Goal: Task Accomplishment & Management: Use online tool/utility

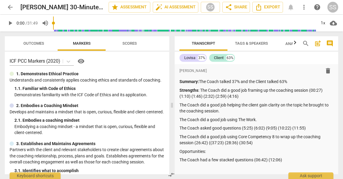
click at [9, 8] on span "arrow_back" at bounding box center [10, 7] width 7 height 7
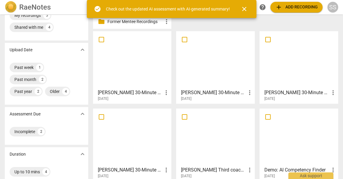
scroll to position [28, 0]
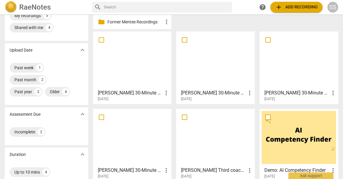
click at [137, 64] on div at bounding box center [132, 60] width 74 height 53
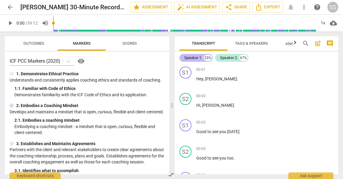
click at [196, 59] on div "Speaker 1" at bounding box center [192, 58] width 17 height 6
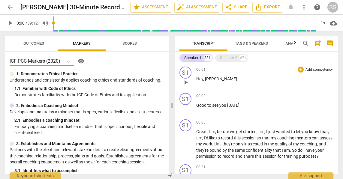
click at [229, 70] on div "00:01 + Add competency keyboard_arrow_right" at bounding box center [265, 70] width 138 height 6
click at [229, 58] on div "Speaker 2" at bounding box center [228, 58] width 17 height 6
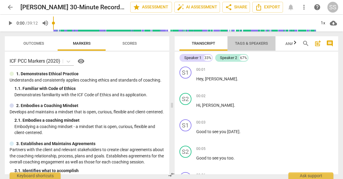
click at [245, 42] on span "Tags & Speakers" at bounding box center [251, 43] width 33 height 5
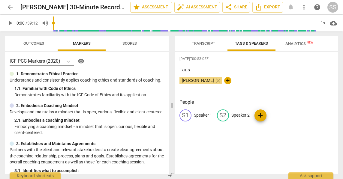
click at [201, 114] on p "Speaker 1" at bounding box center [203, 115] width 18 height 6
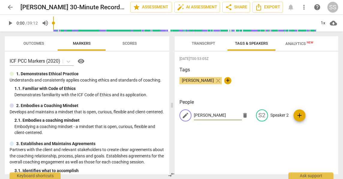
type input "Monika"
click at [274, 113] on p "Speaker 2" at bounding box center [280, 115] width 18 height 6
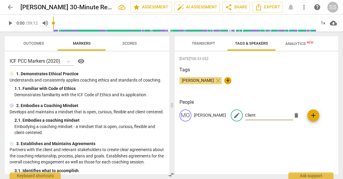
type input "Client"
click at [254, 141] on div "2025-08-28T00:53:05Z Tags Sheryl Shields close + People MO Monika edit Client d…" at bounding box center [257, 113] width 164 height 123
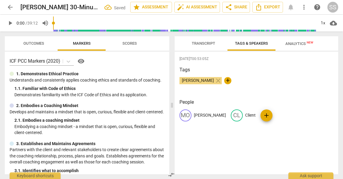
click at [210, 42] on span "Transcript" at bounding box center [203, 43] width 23 height 5
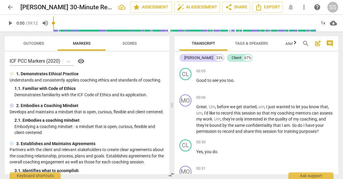
scroll to position [79, 0]
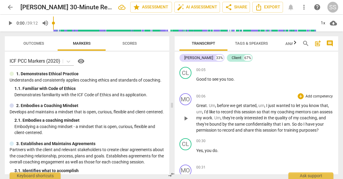
click at [309, 97] on p "Add competency" at bounding box center [319, 96] width 29 height 5
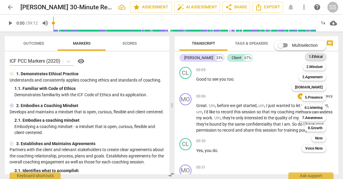
click at [322, 54] on b "1.Ethical" at bounding box center [316, 56] width 14 height 7
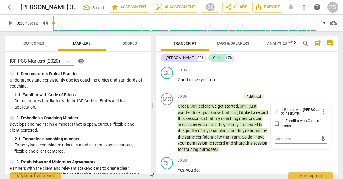
type textarea "C"
type textarea "Co"
type textarea "Coa"
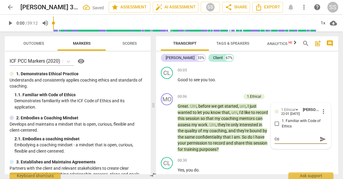
type textarea "Coa"
type textarea "Coac"
type textarea "Coach"
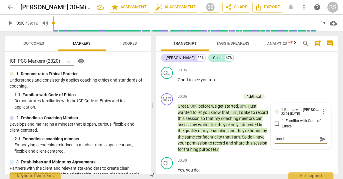
type textarea "Coach"
type textarea "Coach a"
type textarea "Coach as"
type textarea "Coach ask"
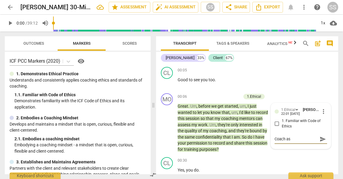
type textarea "Coach ask"
type textarea "Coach aske"
type textarea "Coach asked"
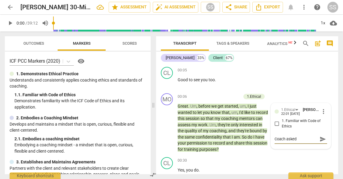
type textarea "Coach asked"
type textarea "Coach asked p"
type textarea "Coach asked pe"
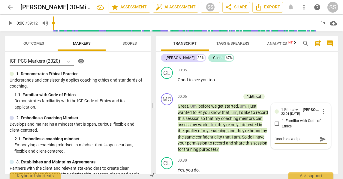
type textarea "Coach asked pe"
type textarea "Coach asked per"
type textarea "Coach asked perm"
type textarea "Coach asked permi"
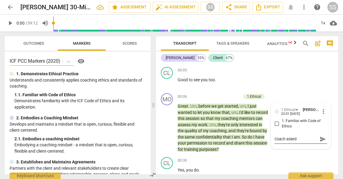
type textarea "Coach asked permis"
type textarea "Coach asked permiss"
type textarea "Coach asked permissi"
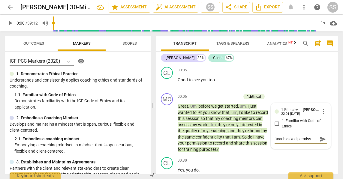
type textarea "Coach asked permissi"
type textarea "Coach asked permissio"
type textarea "Coach asked permission"
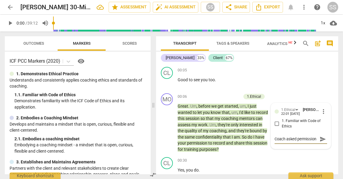
type textarea "Coach asked permission"
type textarea "Coach asked permission t"
type textarea "Coach asked permission to"
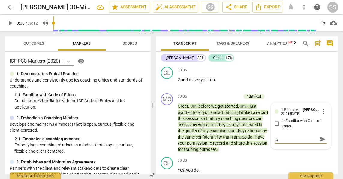
type textarea "Coach asked permission to"
type textarea "Coach asked permission to r"
type textarea "Coach asked permission to re"
type textarea "Coach asked permission to rec"
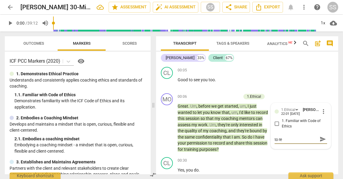
type textarea "Coach asked permission to rec"
type textarea "Coach asked permission to reco"
type textarea "Coach asked permission to recor"
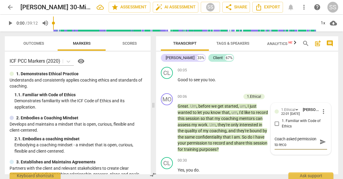
type textarea "Coach asked permission to recor"
type textarea "Coach asked permission to record"
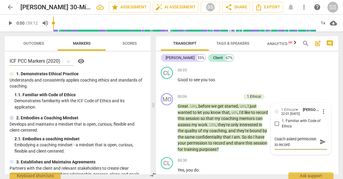
type textarea "Coach asked permission to record t"
type textarea "Coach asked permission to record th"
type textarea "Coach asked permission to record the"
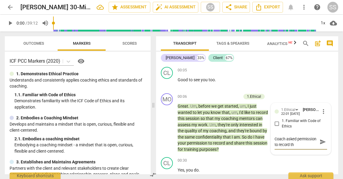
type textarea "Coach asked permission to record the"
type textarea "Coach asked permission to record the c"
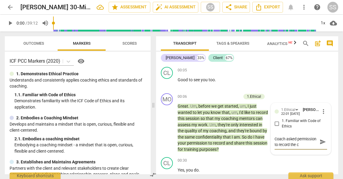
type textarea "Coach asked permission to record the co"
type textarea "Coach asked permission to record the coa"
type textarea "Coach asked permission to record the coac"
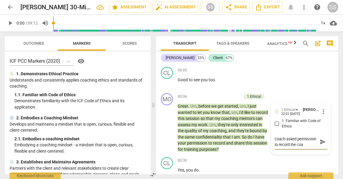
type textarea "Coach asked permission to record the coac"
type textarea "Coach asked permission to record the coach"
type textarea "Coach asked permission to record the coachi"
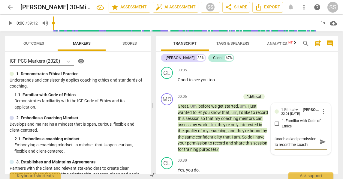
type textarea "Coach asked permission to record the coachin"
type textarea "Coach asked permission to record the coaching"
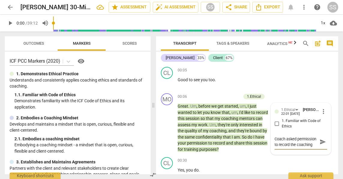
type textarea "Coach asked permission to record the coaching"
type textarea "Coach asked permission to record the coaching s"
type textarea "Coach asked permission to record the coaching se"
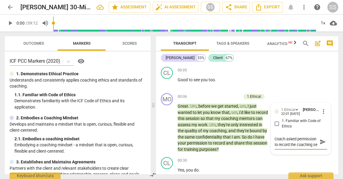
scroll to position [5, 0]
type textarea "Coach asked permission to record the coaching ses"
type textarea "Coach asked permission to record the coaching sess"
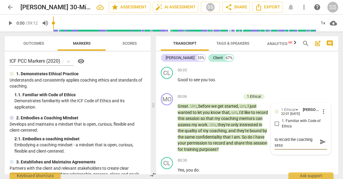
type textarea "Coach asked permission to record the coaching sessi"
type textarea "Coach asked permission to record the coaching sessio"
type textarea "Coach asked permission to record the coaching session"
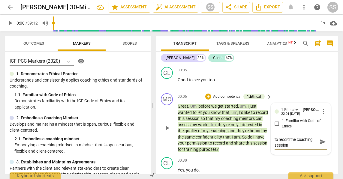
type textarea "Coach asked permission to record the coaching session"
click at [275, 124] on input "1. Familiar with Code of Ethics" at bounding box center [277, 123] width 10 height 7
checkbox input "true"
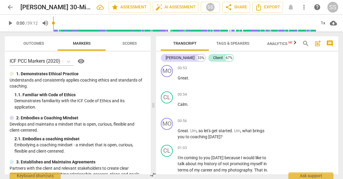
scroll to position [311, 0]
click at [255, 120] on p "Add competency" at bounding box center [250, 120] width 29 height 5
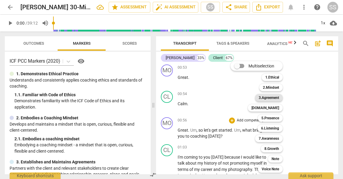
click at [275, 96] on b "3.Agreement" at bounding box center [269, 97] width 20 height 7
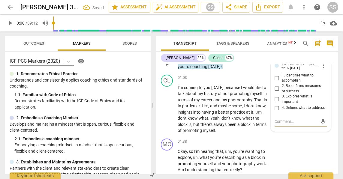
scroll to position [382, 0]
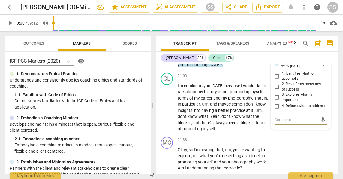
click at [277, 108] on input "4. Defines what to address" at bounding box center [277, 106] width 10 height 7
checkbox input "true"
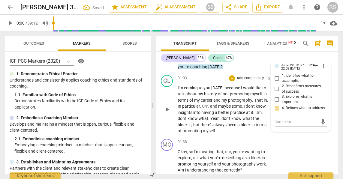
scroll to position [379, 0]
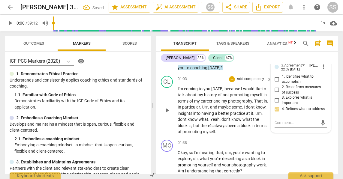
click at [167, 111] on span "play_arrow" at bounding box center [167, 110] width 7 height 7
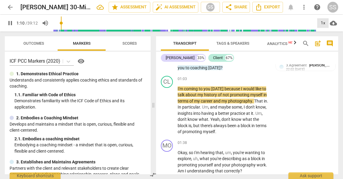
click at [323, 23] on div "1x" at bounding box center [322, 23] width 11 height 10
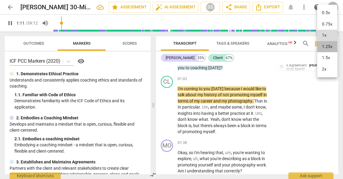
click at [325, 46] on li "1.25x" at bounding box center [327, 46] width 20 height 11
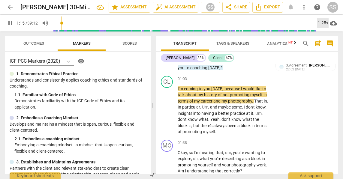
click at [325, 24] on div "1.25x" at bounding box center [322, 23] width 11 height 10
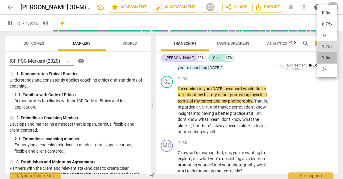
click at [323, 55] on li "1.5x" at bounding box center [327, 57] width 20 height 11
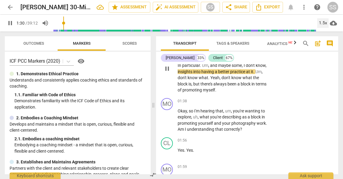
scroll to position [422, 0]
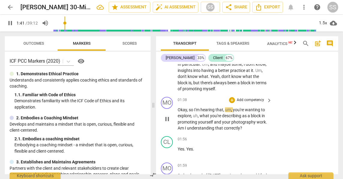
click at [256, 98] on p "Add competency" at bounding box center [250, 100] width 29 height 5
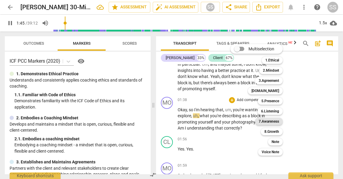
click at [274, 120] on b "7.Awareness" at bounding box center [269, 121] width 20 height 7
type input "106"
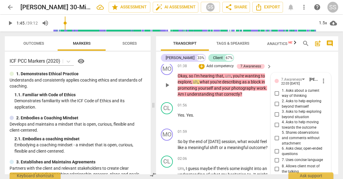
scroll to position [451, 0]
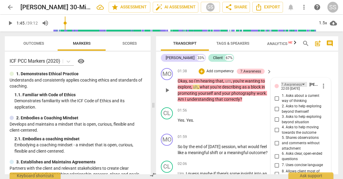
click at [301, 83] on div "7.Awareness" at bounding box center [294, 84] width 26 height 5
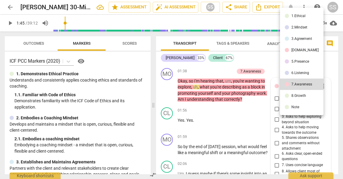
click at [302, 73] on div "6.Listening" at bounding box center [301, 73] width 18 height 4
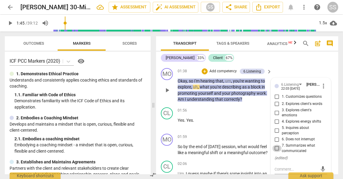
click at [277, 145] on input "7. Summarizes what communicated" at bounding box center [277, 148] width 10 height 7
checkbox input "true"
click at [168, 122] on span "play_arrow" at bounding box center [167, 123] width 7 height 7
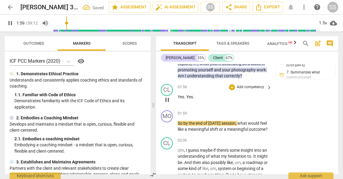
scroll to position [476, 0]
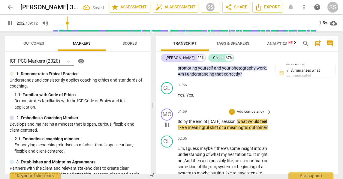
click at [167, 128] on span "pause" at bounding box center [167, 124] width 7 height 7
type input "123"
click at [250, 111] on p "Add competency" at bounding box center [250, 111] width 29 height 5
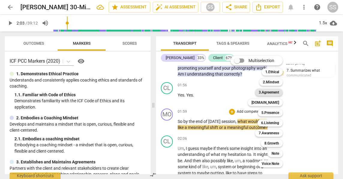
click at [276, 91] on b "3.Agreement" at bounding box center [269, 92] width 20 height 7
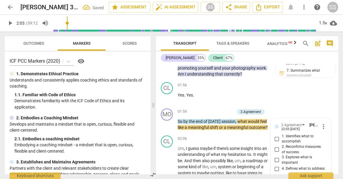
scroll to position [543, 0]
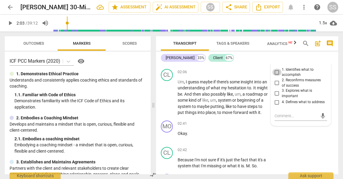
click at [277, 72] on input "1. Identifies what to accomplish" at bounding box center [277, 72] width 10 height 7
checkbox input "true"
click at [247, 116] on p "Um , I guess maybe if there's some insight into an understanding of what my hes…" at bounding box center [223, 97] width 91 height 37
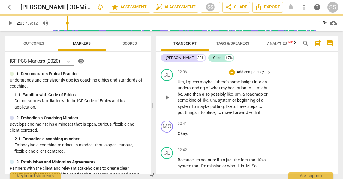
click at [168, 101] on span "play_arrow" at bounding box center [167, 97] width 7 height 7
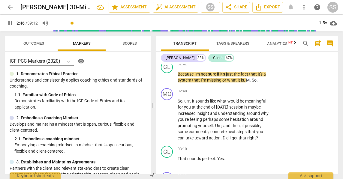
scroll to position [630, 0]
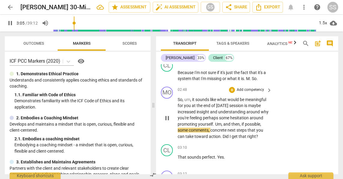
click at [256, 93] on p "Add competency" at bounding box center [250, 89] width 29 height 5
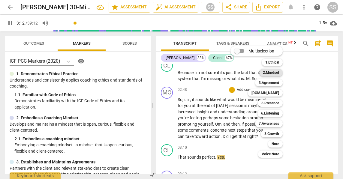
scroll to position [766, 0]
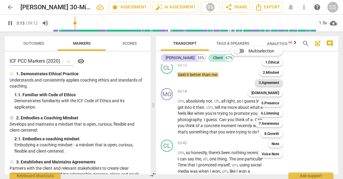
click at [276, 80] on b "3.Agreement" at bounding box center [269, 82] width 20 height 7
type input "194"
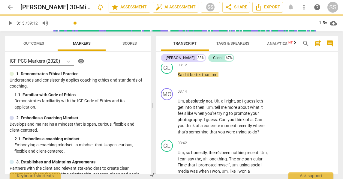
scroll to position [680, 0]
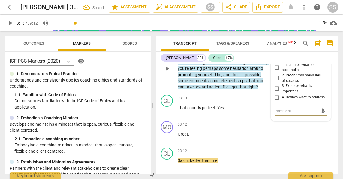
click at [277, 82] on input "2. Reconfirms measures of success" at bounding box center [277, 78] width 10 height 7
checkbox input "true"
click at [253, 119] on div "CL play_arrow pause 03:10 + Add competency keyboard_arrow_right That sounds per…" at bounding box center [247, 105] width 182 height 26
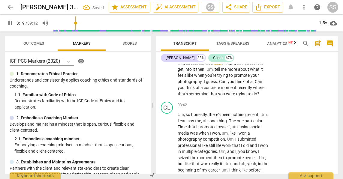
scroll to position [805, 0]
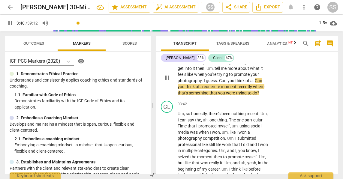
click at [259, 56] on p "Add competency" at bounding box center [250, 52] width 29 height 5
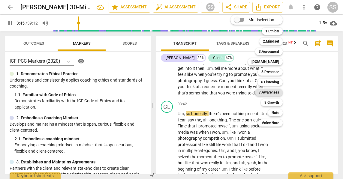
click at [273, 91] on b "7.Awareness" at bounding box center [269, 92] width 20 height 7
type input "226"
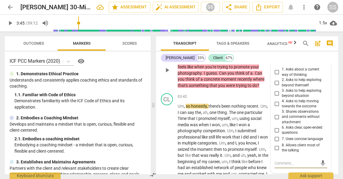
scroll to position [809, 0]
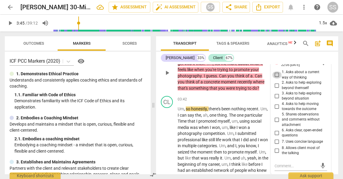
click at [277, 79] on input "1. Asks about a current way of thinking" at bounding box center [277, 74] width 10 height 7
checkbox input "true"
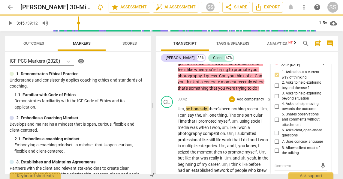
scroll to position [842, 0]
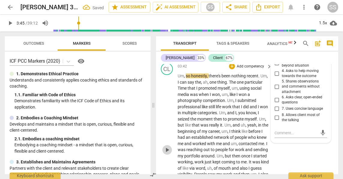
click at [167, 154] on span "play_arrow" at bounding box center [167, 150] width 7 height 7
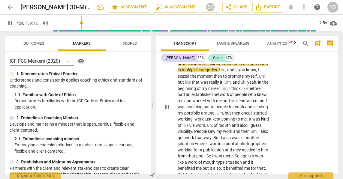
scroll to position [887, 0]
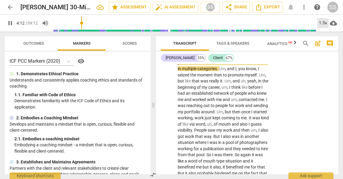
click at [325, 24] on div "1.5x" at bounding box center [322, 23] width 11 height 10
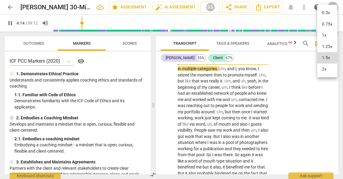
click at [325, 68] on li "2x" at bounding box center [327, 69] width 20 height 11
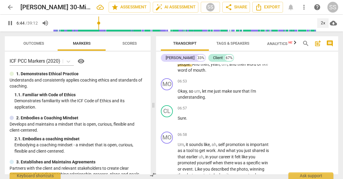
scroll to position [1151, 0]
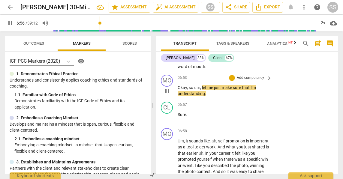
click at [252, 81] on p "Add competency" at bounding box center [250, 77] width 29 height 5
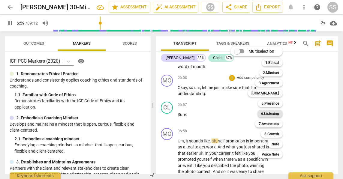
click at [277, 112] on b "6.Listening" at bounding box center [270, 113] width 18 height 7
type input "420"
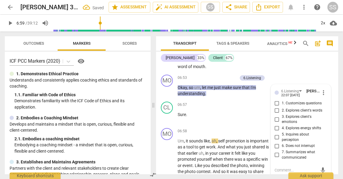
scroll to position [1227, 0]
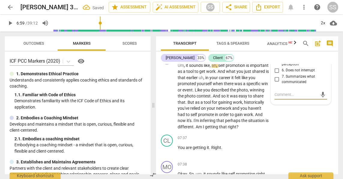
click at [277, 83] on input "7. Summarizes what communicated" at bounding box center [277, 79] width 10 height 7
checkbox input "true"
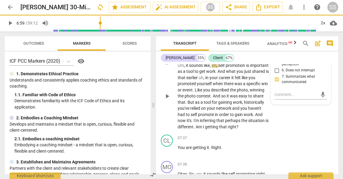
click at [168, 100] on span "play_arrow" at bounding box center [167, 96] width 7 height 7
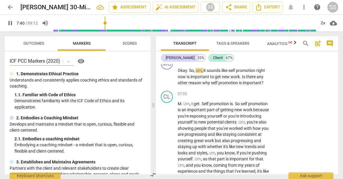
scroll to position [1331, 0]
click at [167, 80] on span "pause" at bounding box center [167, 76] width 7 height 7
type input "474"
click at [252, 64] on div "+ Add competency keyboard_arrow_right" at bounding box center [250, 60] width 45 height 7
click at [253, 64] on p "Add competency" at bounding box center [250, 60] width 29 height 5
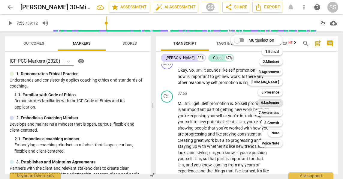
click at [278, 101] on b "6.Listening" at bounding box center [270, 102] width 18 height 7
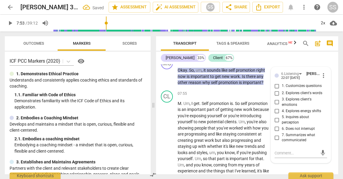
scroll to position [1395, 0]
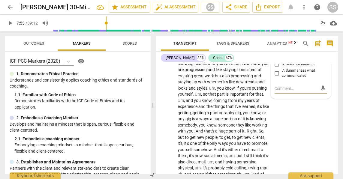
click at [278, 59] on input "5. Inquires about perception" at bounding box center [277, 55] width 10 height 7
checkbox input "true"
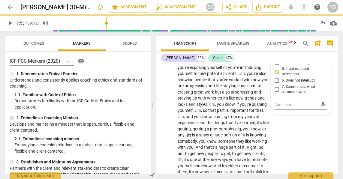
scroll to position [1376, 0]
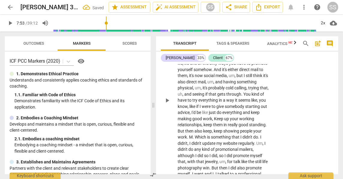
click at [167, 104] on span "play_arrow" at bounding box center [167, 100] width 7 height 7
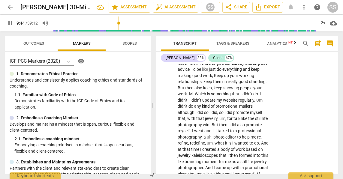
scroll to position [1519, 0]
click at [322, 22] on div "2x" at bounding box center [322, 23] width 11 height 10
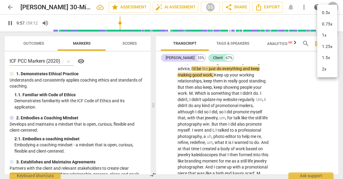
click at [325, 67] on li "2x" at bounding box center [327, 69] width 20 height 11
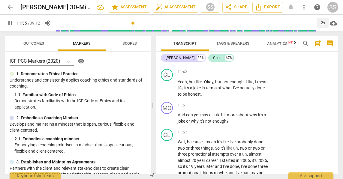
scroll to position [1689, 0]
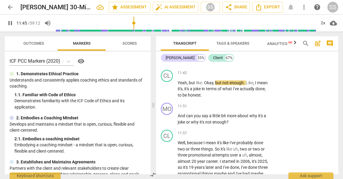
click at [249, 43] on p "Add competency" at bounding box center [250, 40] width 29 height 5
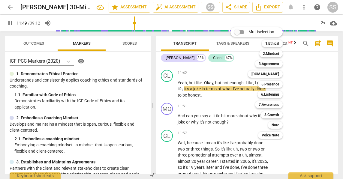
click at [313, 80] on div at bounding box center [171, 89] width 343 height 179
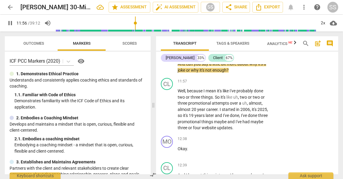
scroll to position [1742, 0]
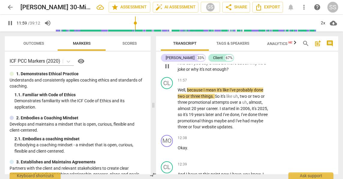
click at [257, 56] on p "Add competency" at bounding box center [250, 53] width 29 height 5
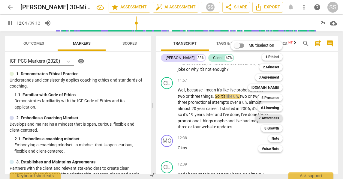
click at [276, 115] on b "7.Awareness" at bounding box center [269, 118] width 20 height 7
type input "726"
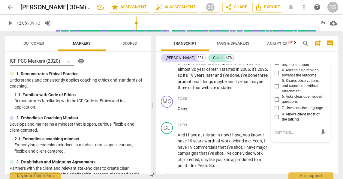
scroll to position [1780, 0]
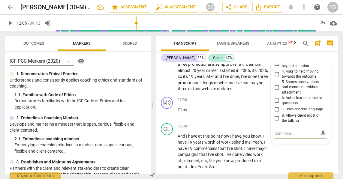
click at [277, 46] on input "1. Asks about a current way of thinking" at bounding box center [277, 42] width 10 height 7
checkbox input "true"
click at [169, 74] on span "play_arrow" at bounding box center [167, 70] width 7 height 7
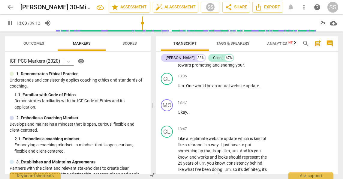
scroll to position [1916, 0]
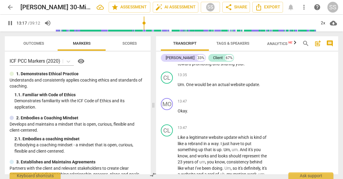
click at [257, 45] on p "Add competency" at bounding box center [250, 41] width 29 height 5
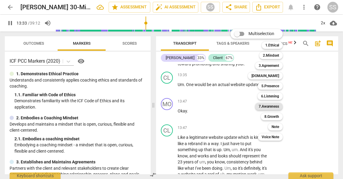
click at [272, 104] on b "7.Awareness" at bounding box center [269, 106] width 20 height 7
type input "814"
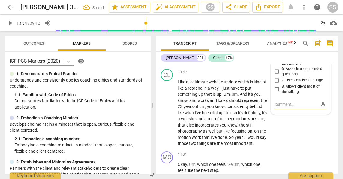
scroll to position [1970, 0]
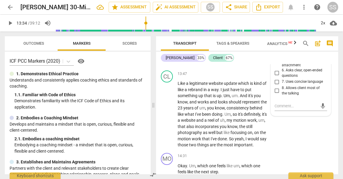
click at [276, 29] on input "2. Asks to help exploring beyond themself" at bounding box center [277, 25] width 10 height 7
checkbox input "true"
click at [204, 68] on div "MO play_arrow pause 13:47 + Add competency keyboard_arrow_right Okay ." at bounding box center [247, 55] width 182 height 26
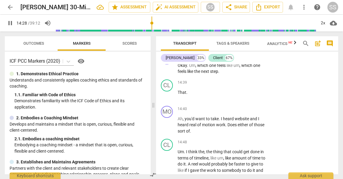
scroll to position [2071, 0]
click at [247, 58] on p "Add competency" at bounding box center [250, 55] width 29 height 5
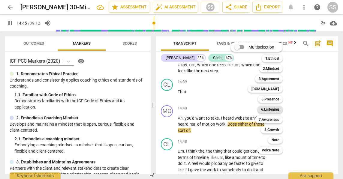
click at [277, 107] on b "6.Listening" at bounding box center [270, 109] width 18 height 7
type input "886"
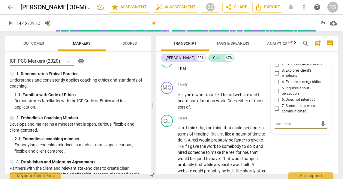
scroll to position [2097, 0]
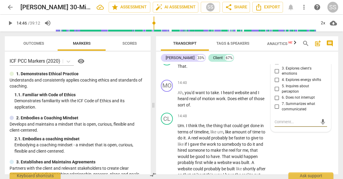
click at [288, 65] on span "2. Explores client's words" at bounding box center [302, 62] width 41 height 5
click at [282, 66] on input "2. Explores client's words" at bounding box center [277, 62] width 10 height 7
checkbox input "true"
click at [169, 73] on span "play_arrow" at bounding box center [167, 69] width 7 height 7
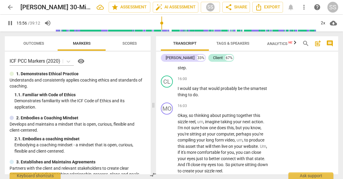
scroll to position [2330, 0]
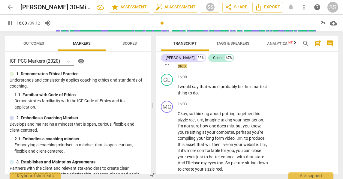
click at [168, 67] on span "pause" at bounding box center [167, 62] width 7 height 7
type input "961"
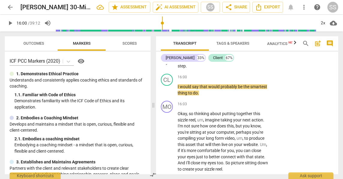
click at [243, 53] on p "Add competency" at bounding box center [250, 50] width 29 height 5
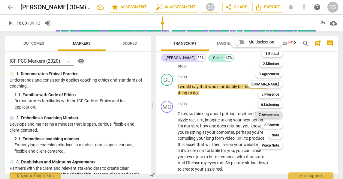
click at [272, 113] on b "7.Awareness" at bounding box center [269, 114] width 20 height 7
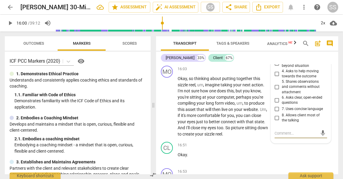
scroll to position [2364, 0]
click at [277, 46] on input "1. Asks about a current way of thinking" at bounding box center [277, 42] width 10 height 7
checkbox input "true"
click at [166, 59] on span "play_arrow" at bounding box center [167, 55] width 7 height 7
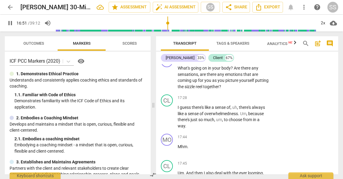
scroll to position [2479, 0]
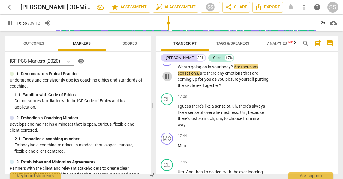
click at [168, 80] on span "pause" at bounding box center [167, 76] width 7 height 7
type input "1017"
click at [254, 60] on p "Add competency" at bounding box center [250, 57] width 29 height 5
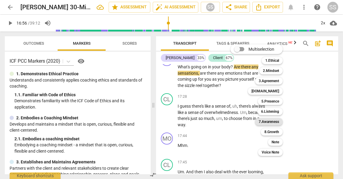
click at [272, 119] on b "7.Awareness" at bounding box center [269, 121] width 20 height 7
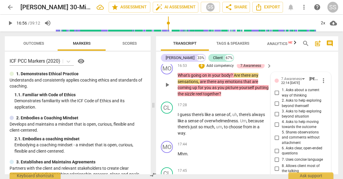
scroll to position [2476, 0]
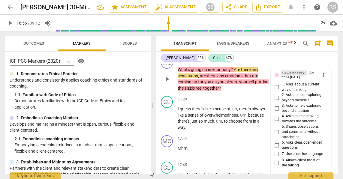
click at [301, 76] on div "7.Awareness" at bounding box center [294, 73] width 26 height 5
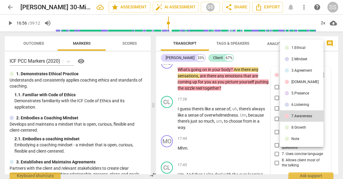
click at [306, 102] on li "6.Listening" at bounding box center [302, 104] width 44 height 11
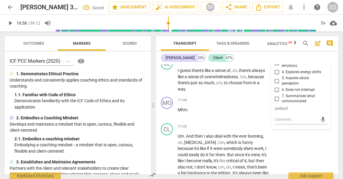
scroll to position [2515, 0]
click at [276, 67] on input "3. Explores client's emotions" at bounding box center [277, 62] width 10 height 7
checkbox input "true"
click at [262, 53] on p "What's going on in your body ? Are there any sensations , are there any emotion…" at bounding box center [223, 40] width 91 height 25
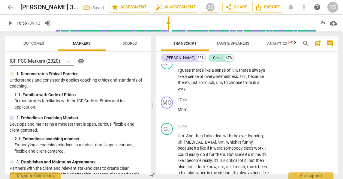
click at [163, 44] on span "play_arrow" at bounding box center [167, 40] width 10 height 7
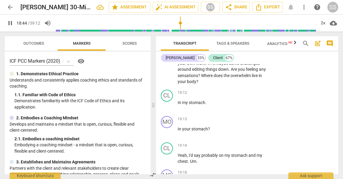
scroll to position [2684, 0]
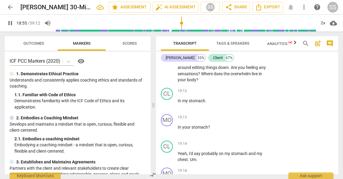
click at [167, 62] on span "pause" at bounding box center [167, 58] width 7 height 7
type input "1136"
click at [255, 30] on p "Add competency" at bounding box center [250, 27] width 29 height 5
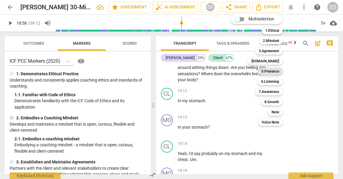
click at [267, 71] on b "5.Presence" at bounding box center [271, 71] width 18 height 7
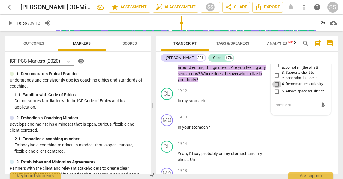
click at [277, 88] on input "4. Demonstrates curiosity" at bounding box center [277, 84] width 10 height 7
checkbox input "true"
click at [295, 65] on div "MO play_arrow pause 18:43 + Add competency 5.Presence keyboard_arrow_right So w…" at bounding box center [247, 54] width 182 height 64
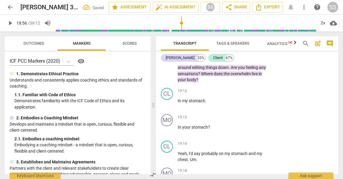
click at [167, 62] on span "play_arrow" at bounding box center [167, 58] width 7 height 7
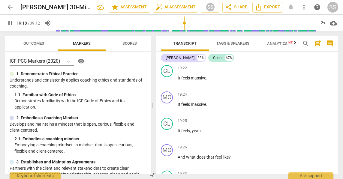
scroll to position [2818, 0]
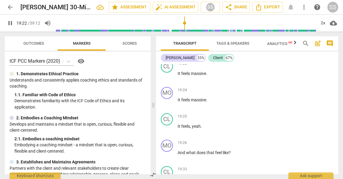
click at [168, 54] on span "pause" at bounding box center [167, 50] width 7 height 7
type input "1163"
click at [256, 40] on p "Add competency" at bounding box center [250, 37] width 29 height 5
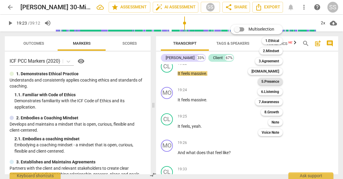
click at [275, 82] on b "5.Presence" at bounding box center [271, 81] width 18 height 7
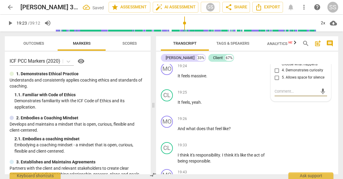
scroll to position [2843, 0]
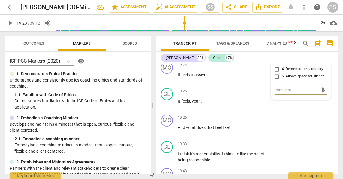
click at [276, 73] on input "4. Demonstrates curiosity" at bounding box center [277, 69] width 10 height 7
checkbox input "true"
click at [164, 81] on span "play_arrow" at bounding box center [167, 77] width 7 height 7
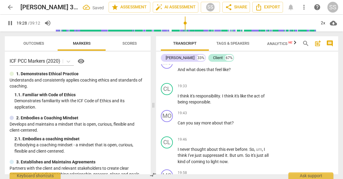
scroll to position [2903, 0]
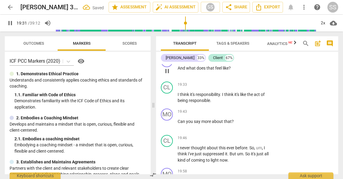
click at [168, 75] on span "pause" at bounding box center [167, 71] width 7 height 7
type input "1172"
click at [249, 61] on p "Add competency" at bounding box center [250, 58] width 29 height 5
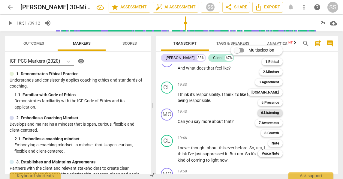
click at [277, 114] on b "6.Listening" at bounding box center [270, 112] width 18 height 7
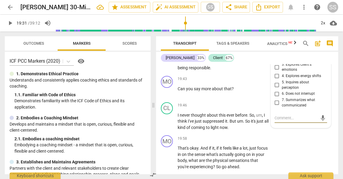
scroll to position [2934, 0]
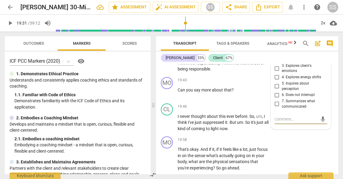
click at [278, 72] on input "3. Explores client's emotions" at bounding box center [277, 68] width 10 height 7
checkbox input "true"
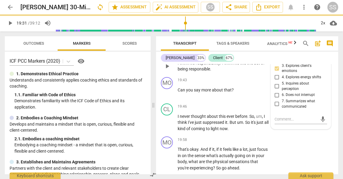
click at [168, 70] on span "play_arrow" at bounding box center [167, 66] width 7 height 7
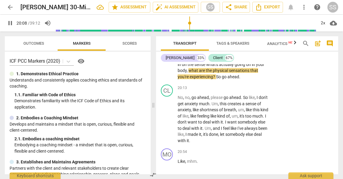
scroll to position [3026, 0]
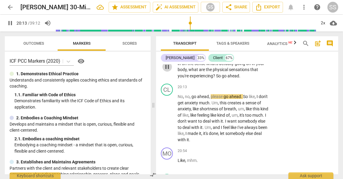
click at [168, 71] on span "pause" at bounding box center [167, 66] width 7 height 7
click at [253, 51] on p "Add competency" at bounding box center [250, 47] width 29 height 5
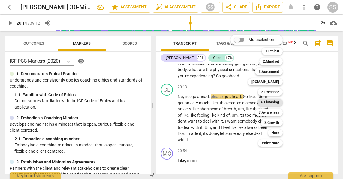
click at [279, 102] on b "6.Listening" at bounding box center [270, 102] width 18 height 7
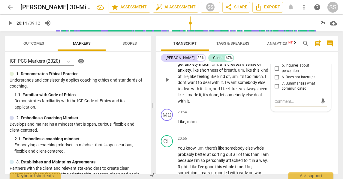
scroll to position [3065, 0]
click at [166, 83] on span "play_arrow" at bounding box center [167, 79] width 7 height 7
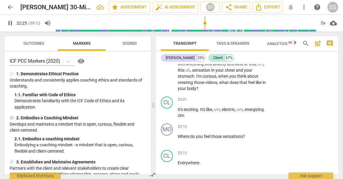
scroll to position [3299, 0]
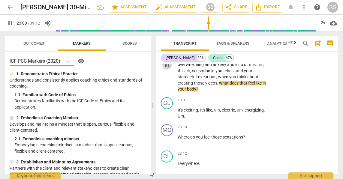
click at [167, 68] on span "pause" at bounding box center [167, 64] width 7 height 7
type input "1381"
click at [260, 33] on p "Add competency" at bounding box center [250, 30] width 29 height 5
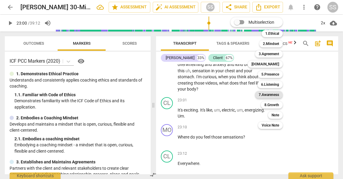
click at [274, 92] on b "7.Awareness" at bounding box center [269, 94] width 20 height 7
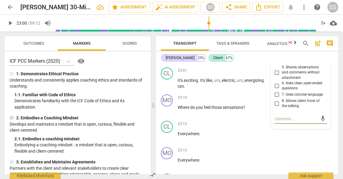
scroll to position [3329, 0]
click at [278, 41] on input "2. Asks to help exploring beyond themself" at bounding box center [277, 37] width 10 height 7
checkbox input "true"
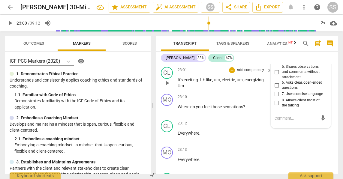
click at [168, 87] on span "play_arrow" at bounding box center [167, 83] width 7 height 7
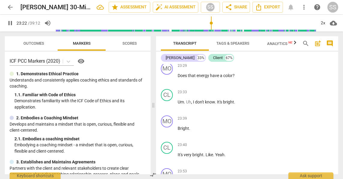
scroll to position [3482, 0]
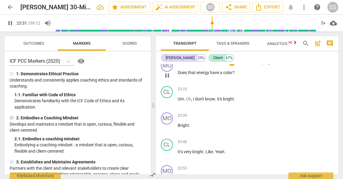
click at [244, 66] on p "Add competency" at bounding box center [250, 62] width 29 height 5
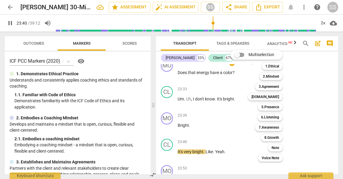
click at [248, 124] on div "Multiselection m 1.Ethical 1 2.Mindset 2 3.Agreement 3 4.Trust 4 5.Presence 5 6…" at bounding box center [261, 106] width 66 height 115
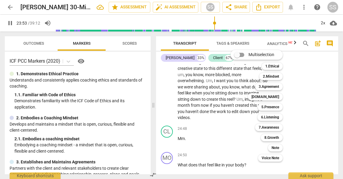
click at [201, 79] on div at bounding box center [171, 89] width 343 height 179
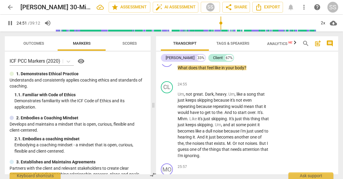
scroll to position [3711, 0]
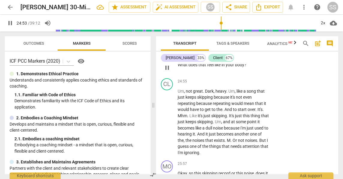
click at [242, 58] on p "Add competency" at bounding box center [250, 55] width 29 height 5
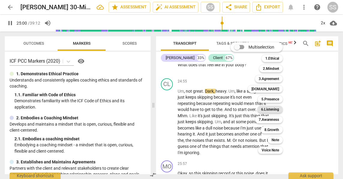
click at [275, 109] on b "6.Listening" at bounding box center [270, 109] width 18 height 7
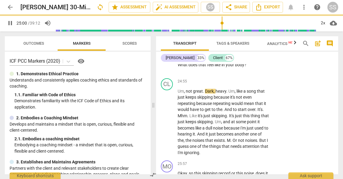
type input "1501"
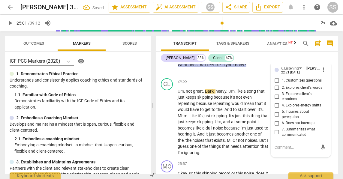
scroll to position [3782, 0]
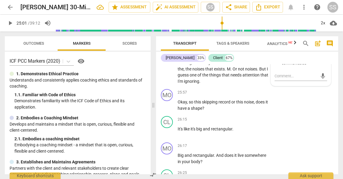
click at [277, 38] on input "4. Explores energy shifts" at bounding box center [277, 34] width 10 height 7
checkbox input "true"
click at [171, 109] on span "play_arrow" at bounding box center [167, 105] width 7 height 7
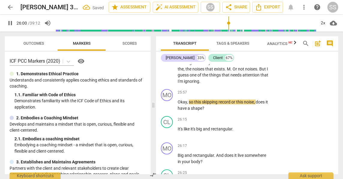
click at [168, 54] on span "pause" at bounding box center [167, 50] width 7 height 7
click at [168, 54] on span "play_arrow" at bounding box center [167, 50] width 7 height 7
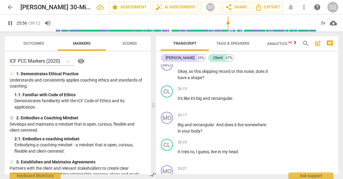
scroll to position [3813, 0]
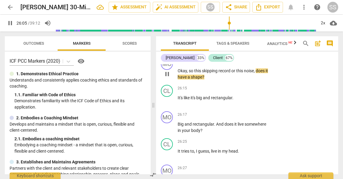
click at [168, 78] on span "pause" at bounding box center [167, 74] width 7 height 7
type input "1566"
click at [244, 64] on p "Add competency" at bounding box center [250, 61] width 29 height 5
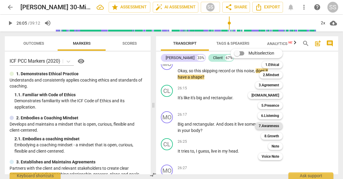
click at [274, 125] on b "7.Awareness" at bounding box center [269, 125] width 20 height 7
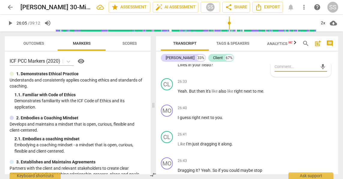
scroll to position [3927, 0]
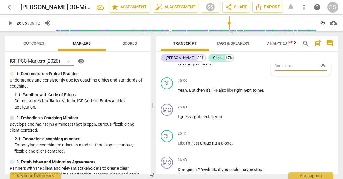
click at [277, 45] on input "7. Uses concise language" at bounding box center [277, 41] width 10 height 7
checkbox input "true"
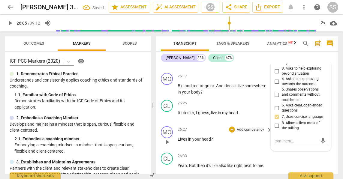
scroll to position [3852, 0]
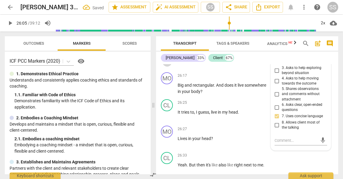
click at [166, 65] on span "play_arrow" at bounding box center [167, 61] width 7 height 7
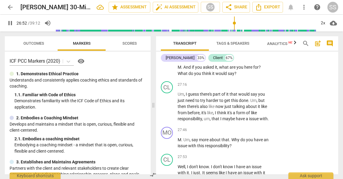
scroll to position [4044, 0]
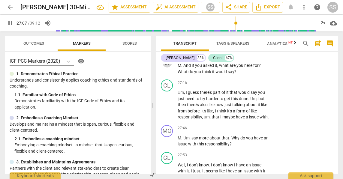
click at [167, 66] on span "pause" at bounding box center [167, 62] width 7 height 7
type input "1627"
click at [256, 47] on p "Add competency" at bounding box center [250, 43] width 29 height 5
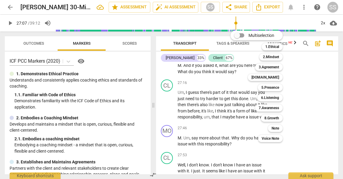
click at [277, 104] on div "7.Awareness 7" at bounding box center [272, 108] width 39 height 10
click at [275, 107] on b "7.Awareness" at bounding box center [269, 107] width 20 height 7
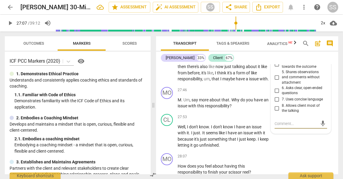
scroll to position [4080, 0]
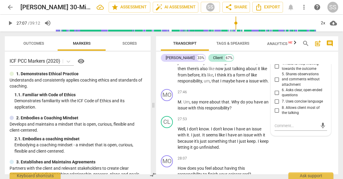
click at [276, 49] on input "2. Asks to help exploring beyond themself" at bounding box center [277, 45] width 10 height 7
checkbox input "true"
click at [165, 73] on span "play_arrow" at bounding box center [167, 68] width 7 height 7
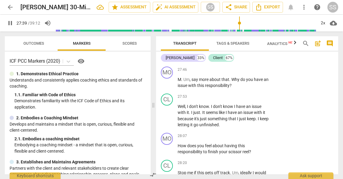
scroll to position [4103, 0]
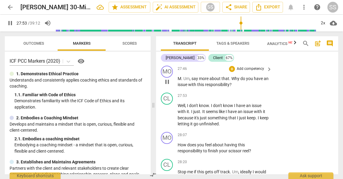
click at [241, 72] on p "Add competency" at bounding box center [250, 68] width 29 height 5
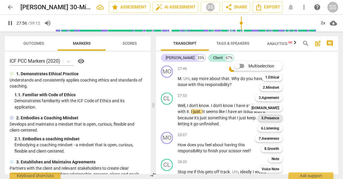
click at [274, 119] on b "5.Presence" at bounding box center [271, 118] width 18 height 7
type input "1677"
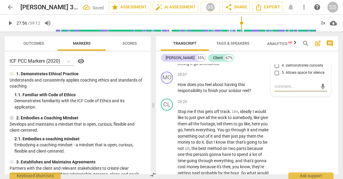
scroll to position [4162, 0]
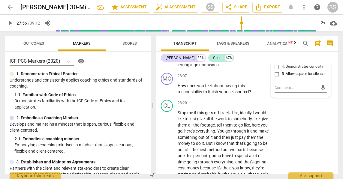
click at [276, 41] on input "1. Responds to the whole person (the who)" at bounding box center [277, 36] width 10 height 7
checkbox input "true"
click at [168, 59] on span "play_arrow" at bounding box center [167, 55] width 7 height 7
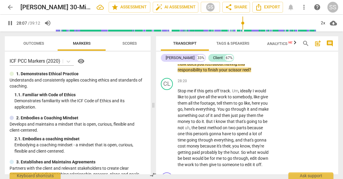
scroll to position [4185, 0]
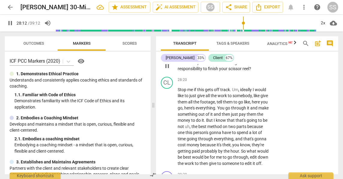
click at [241, 56] on p "Add competency" at bounding box center [250, 52] width 29 height 5
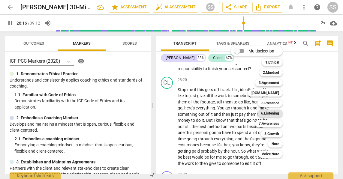
click at [276, 113] on b "6.Listening" at bounding box center [270, 113] width 18 height 7
type input "1697"
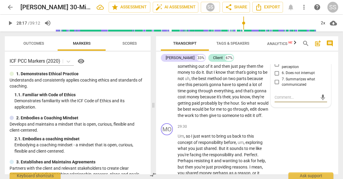
scroll to position [4233, 0]
click at [278, 51] on input "3. Explores client's emotions" at bounding box center [277, 47] width 10 height 7
checkbox input "true"
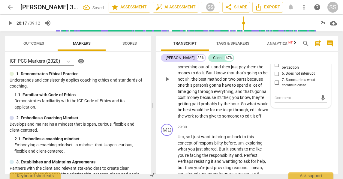
click at [168, 83] on span "play_arrow" at bounding box center [167, 79] width 7 height 7
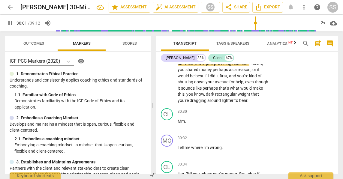
scroll to position [4335, 0]
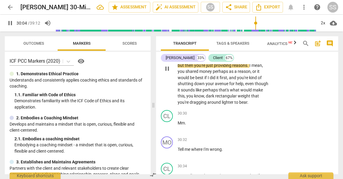
click at [255, 28] on p "Add competency" at bounding box center [250, 25] width 29 height 5
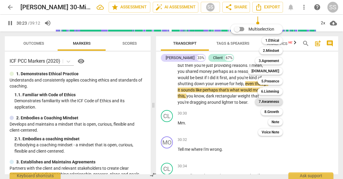
click at [277, 99] on b "7.Awareness" at bounding box center [269, 101] width 20 height 7
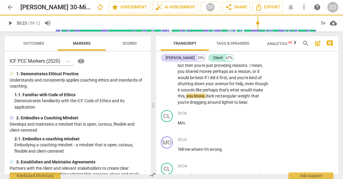
type input "1824"
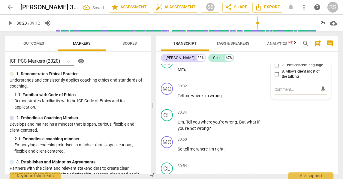
scroll to position [4387, 0]
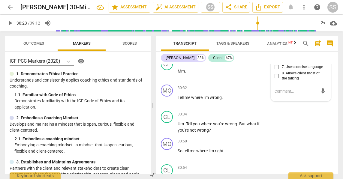
click at [276, 49] on input "5. Shares observations and comments without attachment" at bounding box center [277, 44] width 10 height 7
checkbox input "true"
click at [167, 20] on span "play_arrow" at bounding box center [167, 16] width 7 height 7
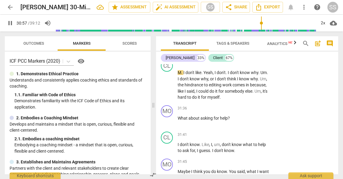
scroll to position [4493, 0]
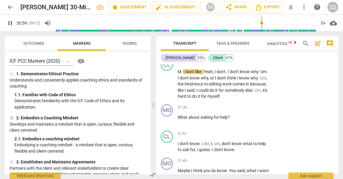
click at [245, 39] on p "Add competency" at bounding box center [250, 35] width 29 height 5
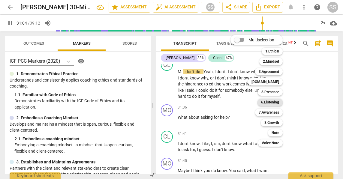
click at [275, 102] on b "6.Listening" at bounding box center [270, 102] width 18 height 7
type input "1865"
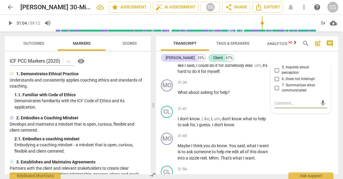
scroll to position [4516, 0]
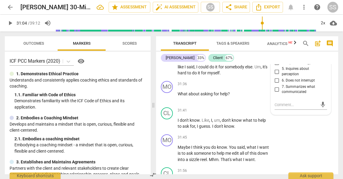
click at [278, 49] on input "2. Explores client's words" at bounding box center [277, 44] width 10 height 7
checkbox input "true"
click at [246, 42] on p "Add competency" at bounding box center [250, 38] width 29 height 5
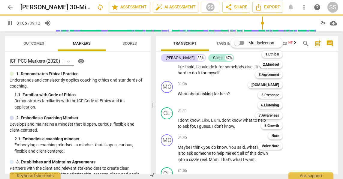
click at [213, 91] on div at bounding box center [171, 89] width 343 height 179
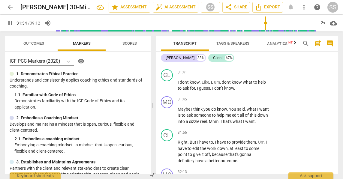
scroll to position [4557, 0]
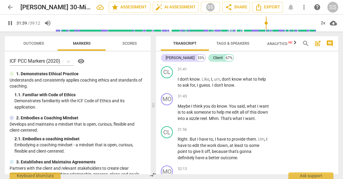
click at [243, 46] on p "Add competency" at bounding box center [250, 43] width 29 height 5
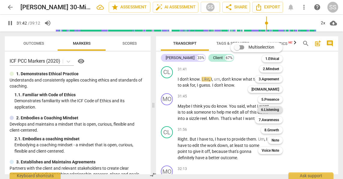
click at [272, 108] on b "6.Listening" at bounding box center [270, 109] width 18 height 7
type input "1903"
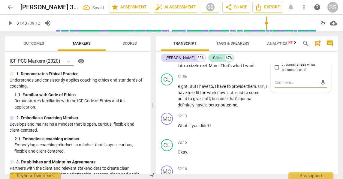
scroll to position [4609, 0]
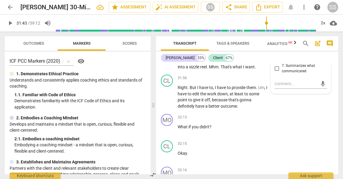
click at [276, 28] on input "2. Explores client's words" at bounding box center [277, 24] width 10 height 7
checkbox input "true"
click at [167, 65] on span "play_arrow" at bounding box center [167, 60] width 7 height 7
click at [251, 48] on p "Add competency" at bounding box center [250, 44] width 29 height 5
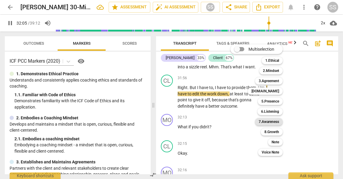
click at [276, 119] on b "7.Awareness" at bounding box center [269, 121] width 20 height 7
type input "1926"
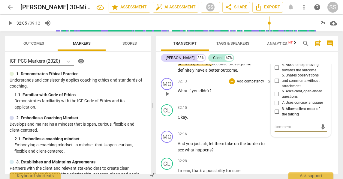
scroll to position [4647, 0]
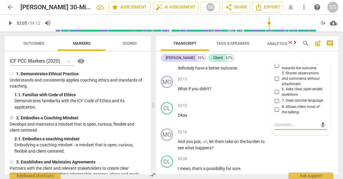
click at [302, 23] on div "7.Awareness" at bounding box center [294, 19] width 26 height 5
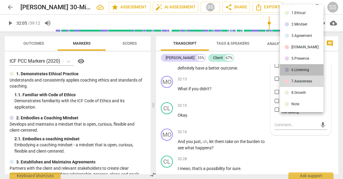
click at [302, 70] on div "6.Listening" at bounding box center [301, 70] width 18 height 4
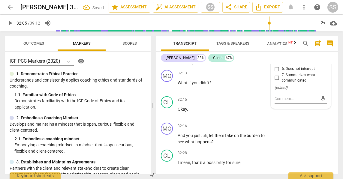
scroll to position [4654, 0]
click at [277, 37] on input "2. Explores client's words" at bounding box center [277, 32] width 10 height 7
checkbox input "true"
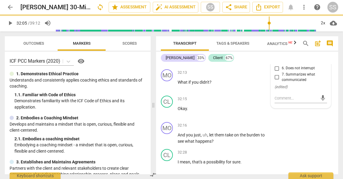
click at [166, 56] on span "play_arrow" at bounding box center [167, 52] width 7 height 7
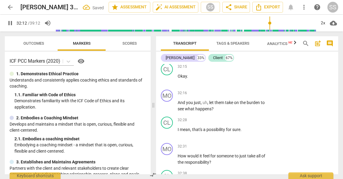
scroll to position [4689, 0]
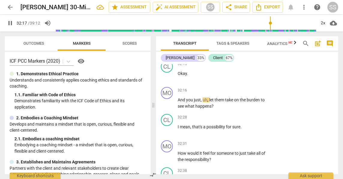
click at [166, 54] on span "pause" at bounding box center [167, 50] width 7 height 7
type input "1938"
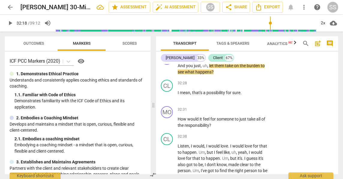
scroll to position [4722, 0]
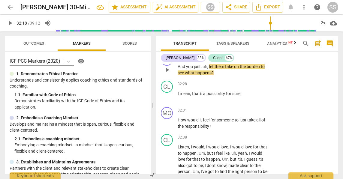
click at [253, 60] on p "Add competency" at bounding box center [250, 57] width 29 height 5
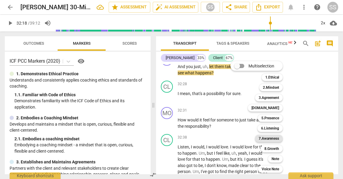
click at [271, 136] on b "7.Awareness" at bounding box center [269, 138] width 20 height 7
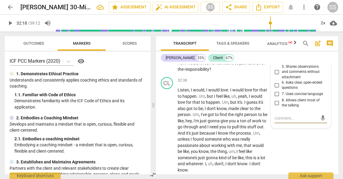
scroll to position [4779, 0]
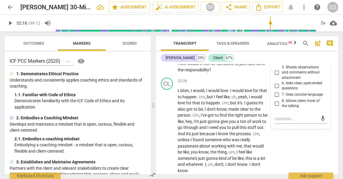
click at [277, 42] on input "2. Asks to help exploring beyond themself" at bounding box center [277, 38] width 10 height 7
checkbox input "true"
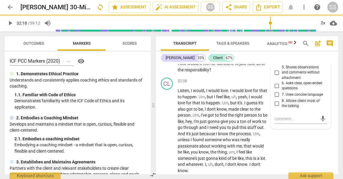
click at [165, 44] on span "play_arrow" at bounding box center [167, 40] width 7 height 7
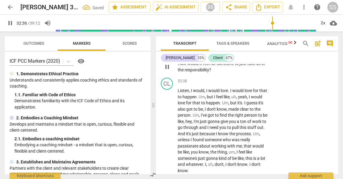
click at [256, 57] on p "Add competency" at bounding box center [250, 54] width 29 height 5
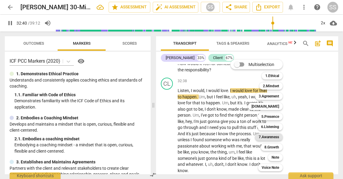
click at [272, 135] on b "7.Awareness" at bounding box center [269, 137] width 20 height 7
type input "1961"
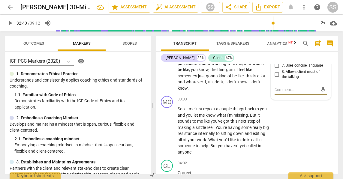
scroll to position [4859, 0]
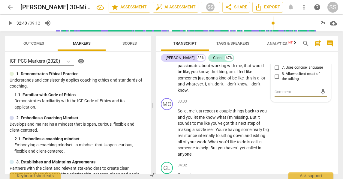
click at [278, 36] on input "4. Asks to help moving towards the outcome" at bounding box center [277, 32] width 10 height 7
checkbox input "true"
click at [166, 54] on span "play_arrow" at bounding box center [167, 50] width 7 height 7
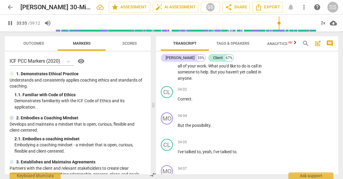
scroll to position [4936, 0]
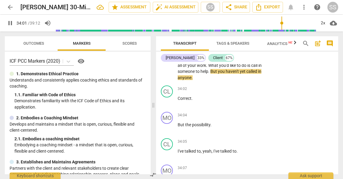
click at [172, 60] on span "pause" at bounding box center [167, 56] width 10 height 7
type input "2042"
click at [256, 28] on p "Add competency" at bounding box center [250, 25] width 29 height 5
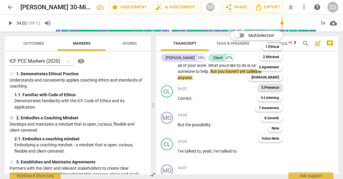
click at [274, 88] on b "5.Presence" at bounding box center [271, 87] width 18 height 7
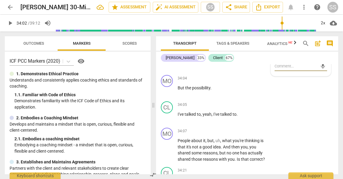
scroll to position [4973, 0]
click at [276, 29] on input "2. Responds to what to accomplish (the what)" at bounding box center [277, 25] width 10 height 7
checkbox input "true"
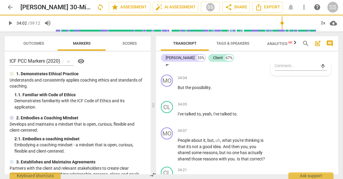
click at [168, 68] on span "play_arrow" at bounding box center [167, 64] width 7 height 7
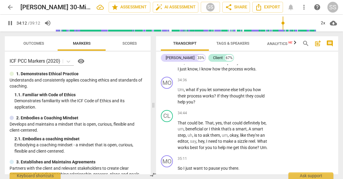
scroll to position [5091, 0]
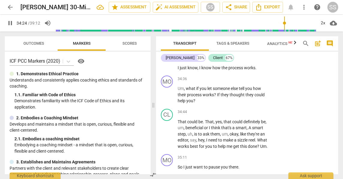
click at [170, 35] on span "pause" at bounding box center [167, 31] width 7 height 7
type input "2065"
click at [247, 16] on p "Add competency" at bounding box center [250, 12] width 29 height 5
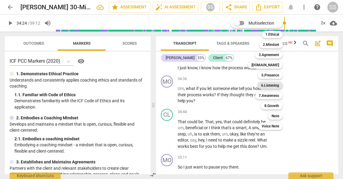
click at [272, 86] on b "6.Listening" at bounding box center [270, 85] width 18 height 7
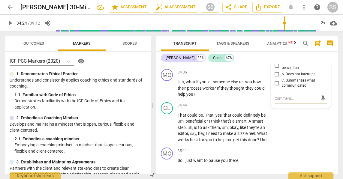
scroll to position [5099, 0]
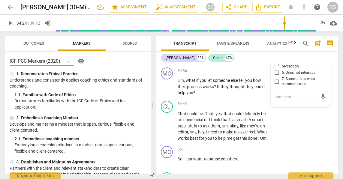
click at [299, 20] on div "6.Listening" at bounding box center [292, 17] width 23 height 5
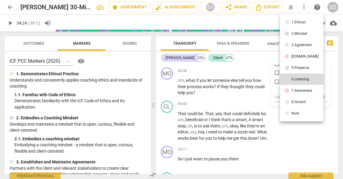
click at [301, 93] on li "7.Awareness" at bounding box center [302, 90] width 44 height 11
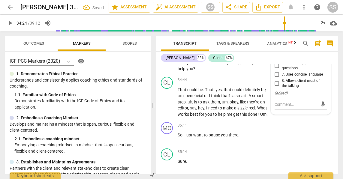
scroll to position [5125, 0]
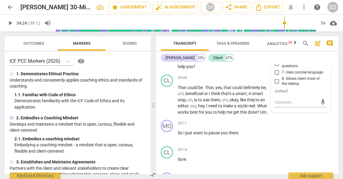
click at [277, 54] on input "5. Shares observations and comments without attachment" at bounding box center [277, 50] width 10 height 7
checkbox input "true"
click at [168, 34] on span "play_arrow" at bounding box center [167, 30] width 7 height 7
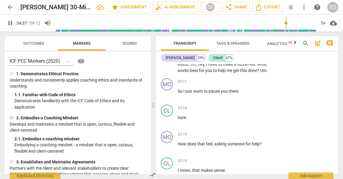
scroll to position [5169, 0]
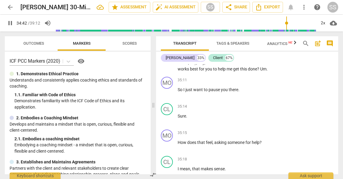
click at [168, 21] on span "pause" at bounding box center [167, 17] width 7 height 7
type input "2083"
click at [258, 5] on p "Add competency" at bounding box center [250, 1] width 29 height 5
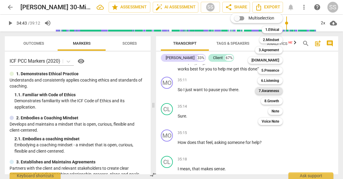
click at [272, 88] on b "7.Awareness" at bounding box center [269, 90] width 20 height 7
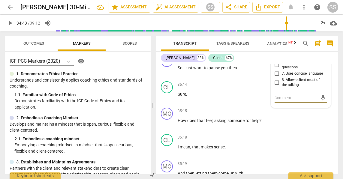
scroll to position [5187, 0]
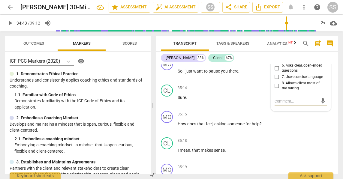
click at [277, 24] on input "2. Asks to help exploring beyond themself" at bounding box center [277, 20] width 10 height 7
checkbox input "true"
click at [169, 42] on span "play_arrow" at bounding box center [167, 38] width 7 height 7
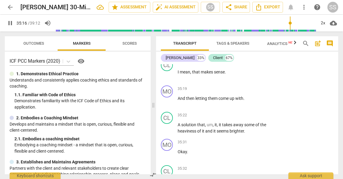
scroll to position [5270, 0]
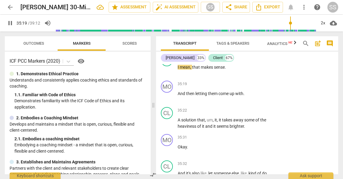
click at [170, 47] on span "pause" at bounding box center [167, 43] width 7 height 7
type input "2120"
click at [253, 34] on p "Add competency" at bounding box center [250, 31] width 29 height 5
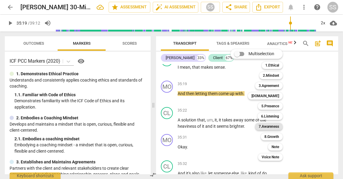
click at [268, 127] on b "7.Awareness" at bounding box center [269, 126] width 20 height 7
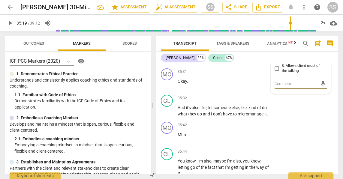
scroll to position [5338, 0]
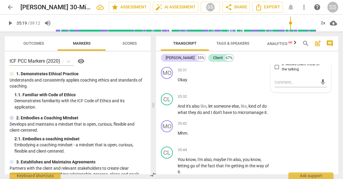
click at [277, 16] on input "3. Asks to help exploring beyond situation" at bounding box center [277, 12] width 10 height 7
checkbox input "true"
click at [169, 33] on span "play_arrow" at bounding box center [167, 29] width 7 height 7
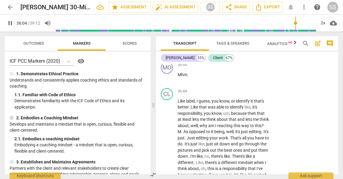
scroll to position [5577, 0]
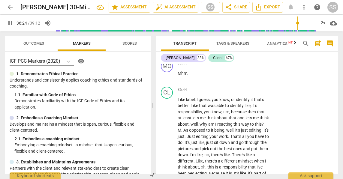
click at [168, 20] on span "pause" at bounding box center [167, 16] width 7 height 7
type input "2185"
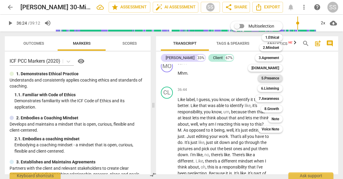
click at [270, 77] on b "5.Presence" at bounding box center [271, 78] width 18 height 7
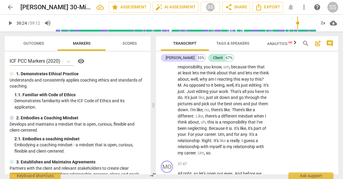
scroll to position [5623, 0]
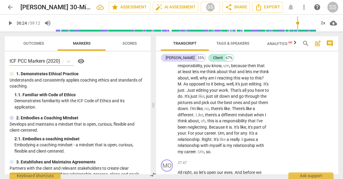
click at [277, 12] on input "4. Demonstrates curiosity" at bounding box center [277, 8] width 10 height 7
checkbox input "true"
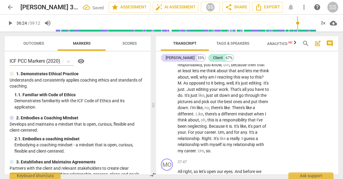
scroll to position [5621, 0]
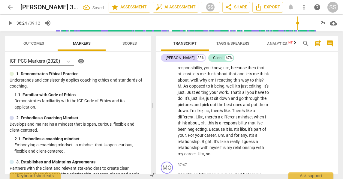
click at [169, 9] on span "play_arrow" at bounding box center [167, 5] width 7 height 7
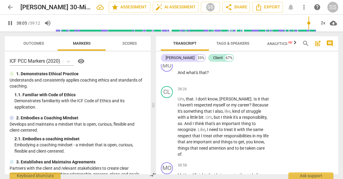
scroll to position [5784, 0]
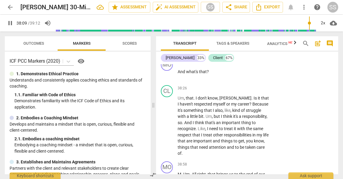
click at [169, 21] on span "pause" at bounding box center [167, 17] width 7 height 7
type input "2291"
click at [253, 5] on p "Add competency" at bounding box center [250, 1] width 29 height 5
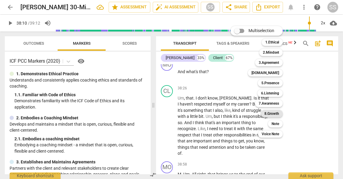
click at [271, 112] on b "8.Growth" at bounding box center [272, 113] width 15 height 7
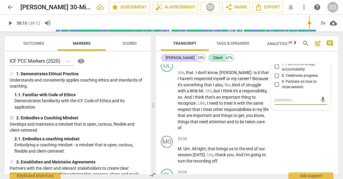
scroll to position [5812, 0]
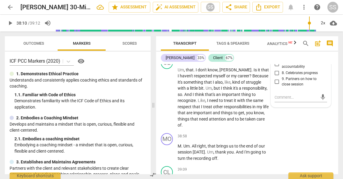
click at [275, 15] on input "2. Invites to state learning about themself" at bounding box center [277, 11] width 10 height 7
checkbox input "true"
click at [166, 23] on span "play_arrow" at bounding box center [167, 19] width 7 height 7
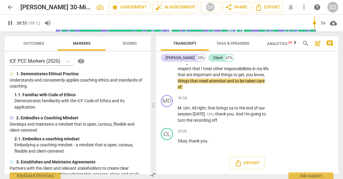
scroll to position [5930, 0]
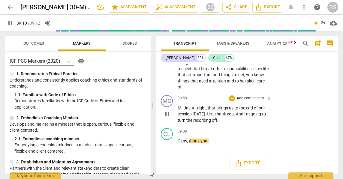
click at [166, 113] on span "pause" at bounding box center [167, 114] width 7 height 7
type input "2351"
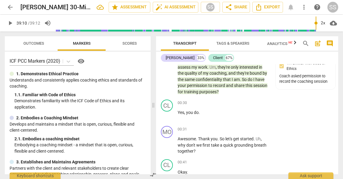
scroll to position [0, 0]
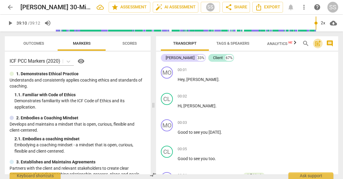
click at [318, 45] on span "post_add" at bounding box center [317, 43] width 7 height 7
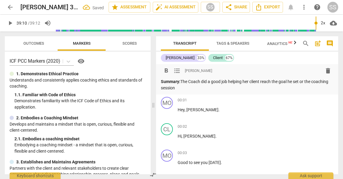
click at [304, 82] on p "Summary: The Coach did a good job helping her client reach the goal he set or t…" at bounding box center [247, 85] width 173 height 12
click at [233, 86] on p "Summary: The Coach did a good job helping her client reach the goal he set for …" at bounding box center [247, 85] width 173 height 12
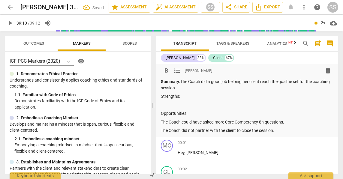
click at [212, 92] on div "Summary: The Coach did a good job helping her client reach the goal he set for …" at bounding box center [247, 106] width 173 height 55
click at [212, 94] on p "Strengths:" at bounding box center [247, 96] width 173 height 6
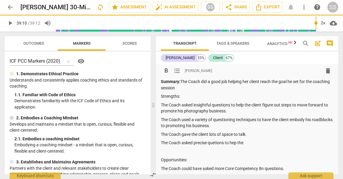
click at [216, 143] on p "The Coach asked precise quetions to hep the" at bounding box center [247, 143] width 173 height 6
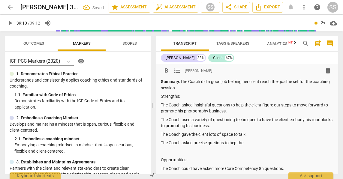
click at [216, 143] on p "The Coach asked precise quetions to hep the" at bounding box center [247, 143] width 173 height 6
click at [256, 141] on p "The Coach asked precise quetions to hep the" at bounding box center [247, 143] width 173 height 6
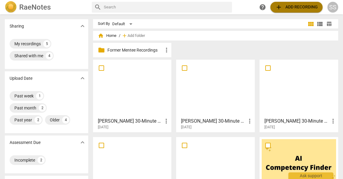
click at [304, 6] on span "add Add recording" at bounding box center [296, 7] width 43 height 7
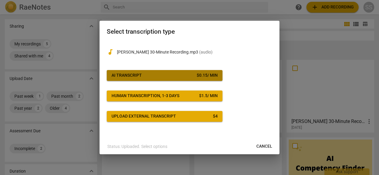
click at [164, 78] on span "AI Transcript $ 0.15 / min" at bounding box center [165, 75] width 106 height 6
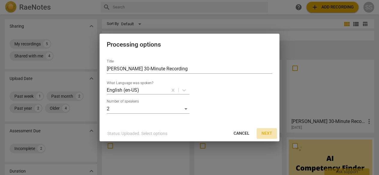
click at [269, 131] on span "Next" at bounding box center [267, 133] width 11 height 6
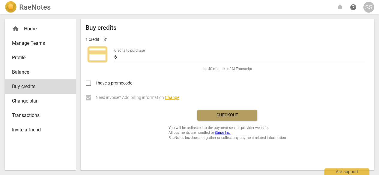
click at [220, 113] on span "Checkout" at bounding box center [227, 115] width 50 height 6
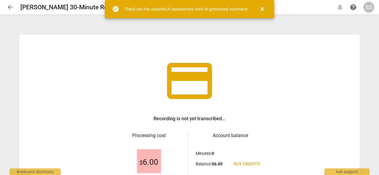
click at [262, 9] on span "close" at bounding box center [262, 8] width 7 height 7
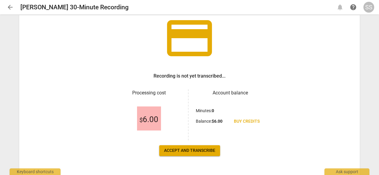
scroll to position [43, 0]
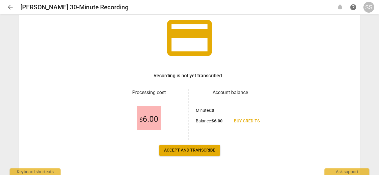
click at [198, 148] on span "Accept and transcribe" at bounding box center [189, 150] width 51 height 6
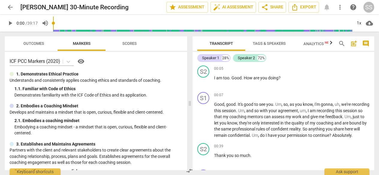
scroll to position [26, 0]
